Goal: Transaction & Acquisition: Purchase product/service

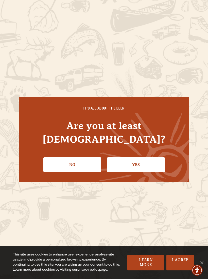
click at [146, 157] on link "Yes" at bounding box center [136, 164] width 58 height 15
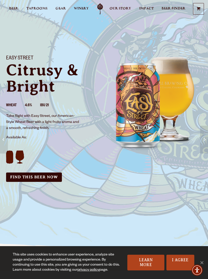
click at [48, 175] on link "Find this Beer Now" at bounding box center [34, 177] width 56 height 9
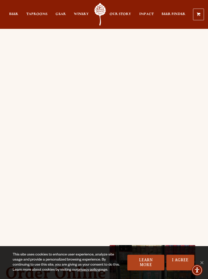
click at [36, 14] on span "Taprooms" at bounding box center [36, 14] width 21 height 4
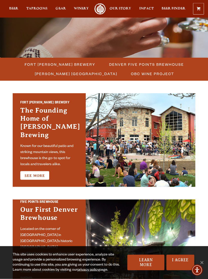
scroll to position [107, 0]
click at [15, 5] on link "Beer" at bounding box center [13, 8] width 9 height 11
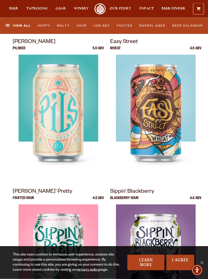
scroll to position [515, 0]
click at [158, 145] on img at bounding box center [155, 118] width 79 height 127
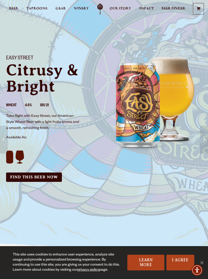
click at [46, 177] on link "Find this Beer Now" at bounding box center [34, 177] width 56 height 9
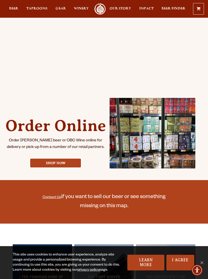
scroll to position [148, 0]
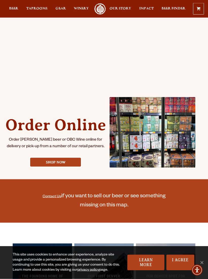
click at [68, 167] on link "Shop Now" at bounding box center [55, 162] width 51 height 9
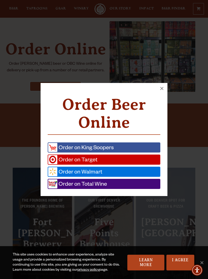
scroll to position [224, 0]
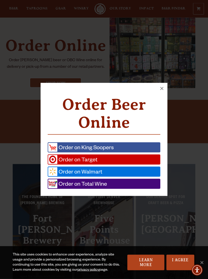
scroll to position [228, 0]
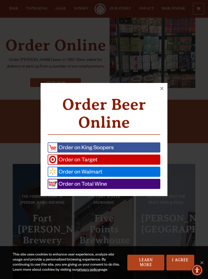
click at [141, 186] on link "Order on Total Wine" at bounding box center [104, 184] width 112 height 10
